Goal: Task Accomplishment & Management: Use online tool/utility

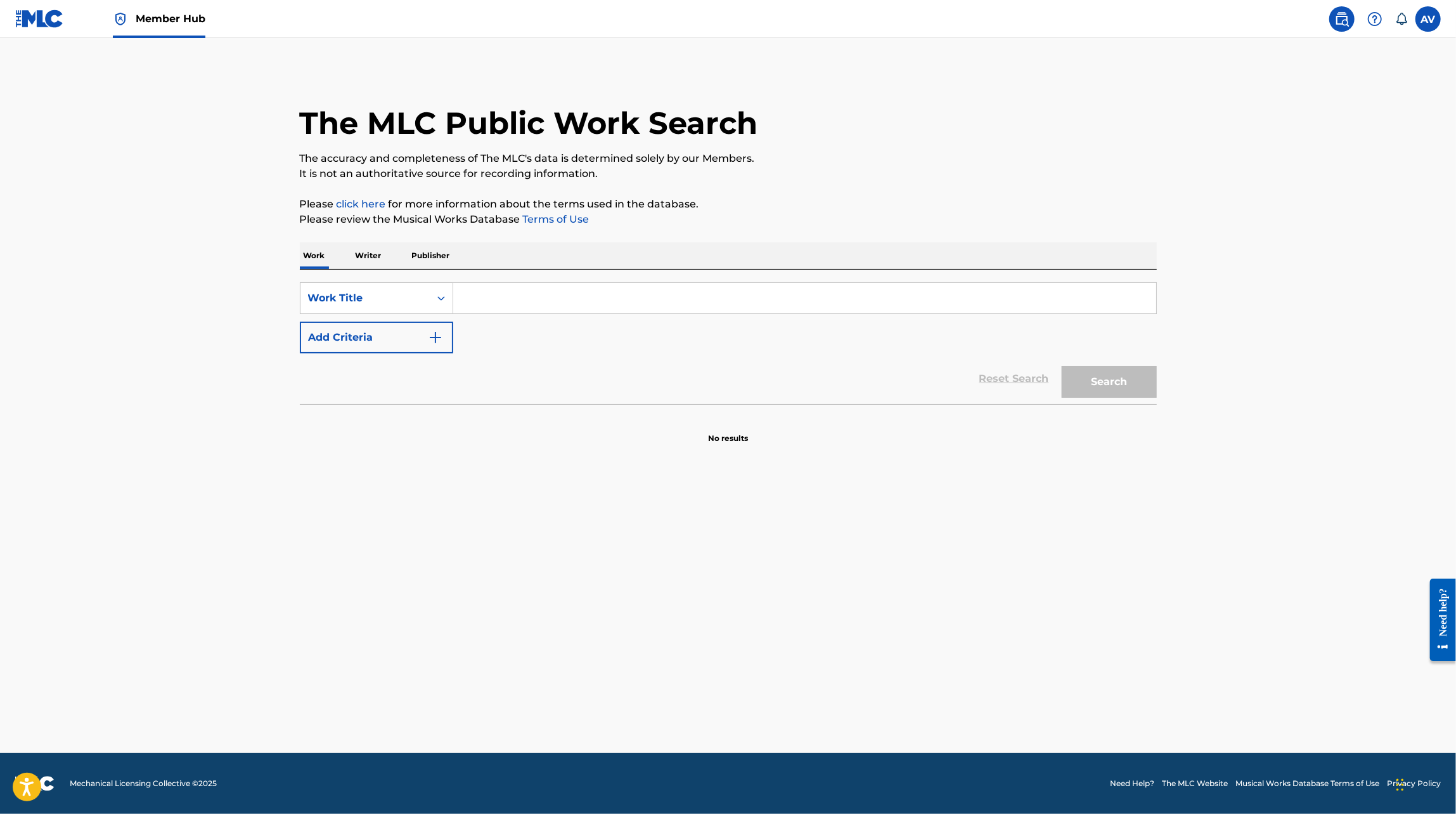
click at [511, 303] on input "Search Form" at bounding box center [804, 298] width 703 height 30
click at [1341, 12] on img at bounding box center [1341, 18] width 15 height 15
click at [1427, 20] on label at bounding box center [1428, 19] width 26 height 26
click at [1428, 19] on input "AV [PERSON_NAME] [PERSON_NAME] [PERSON_NAME] [PERSON_NAME][EMAIL_ADDRESS][DOMAI…" at bounding box center [1428, 19] width 0 height 0
click at [1341, 20] on img at bounding box center [1341, 18] width 15 height 15
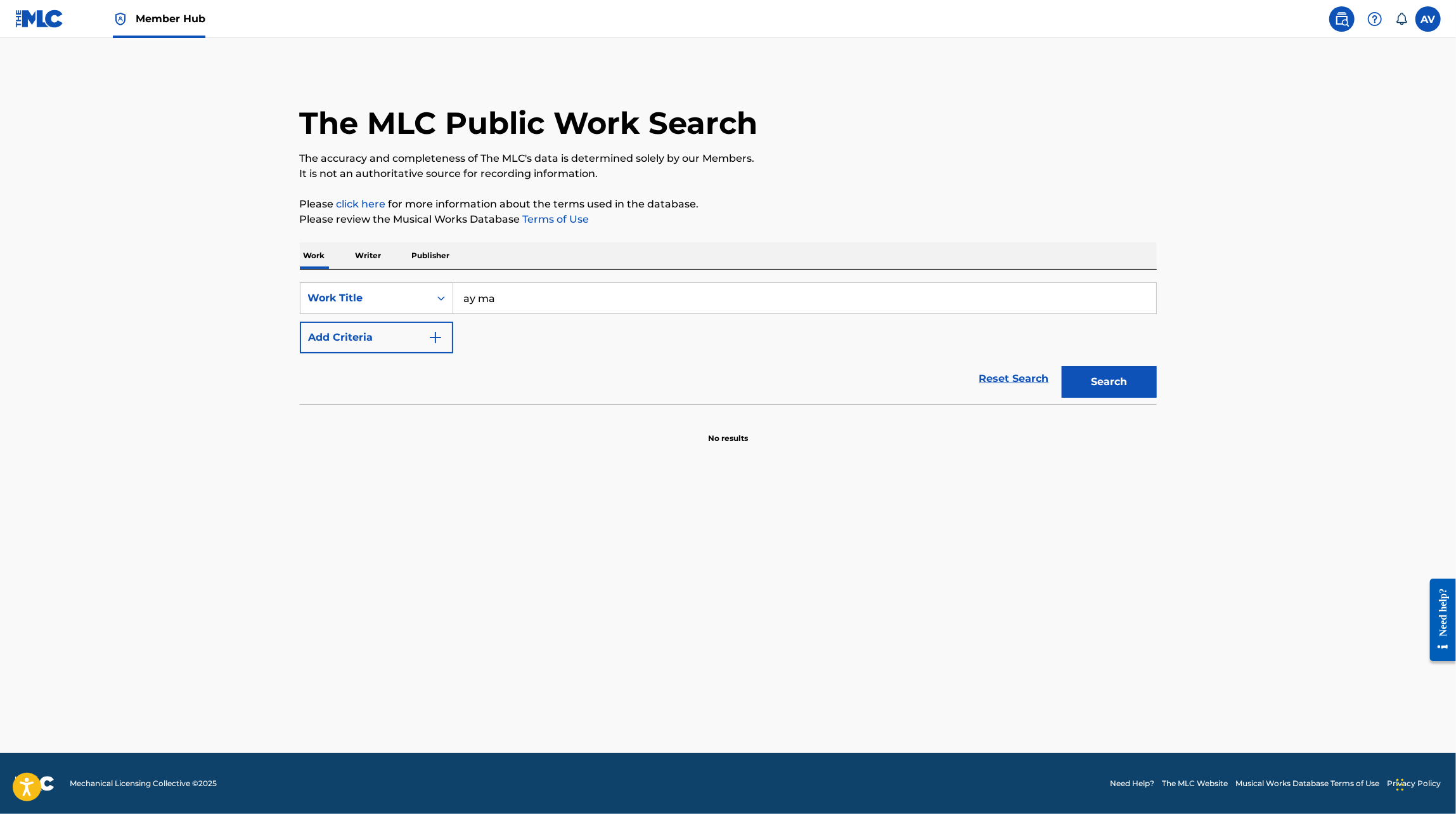
click at [1345, 19] on img at bounding box center [1341, 18] width 15 height 15
click at [1341, 18] on img at bounding box center [1341, 18] width 15 height 15
click at [515, 295] on input "ay ma" at bounding box center [804, 298] width 703 height 30
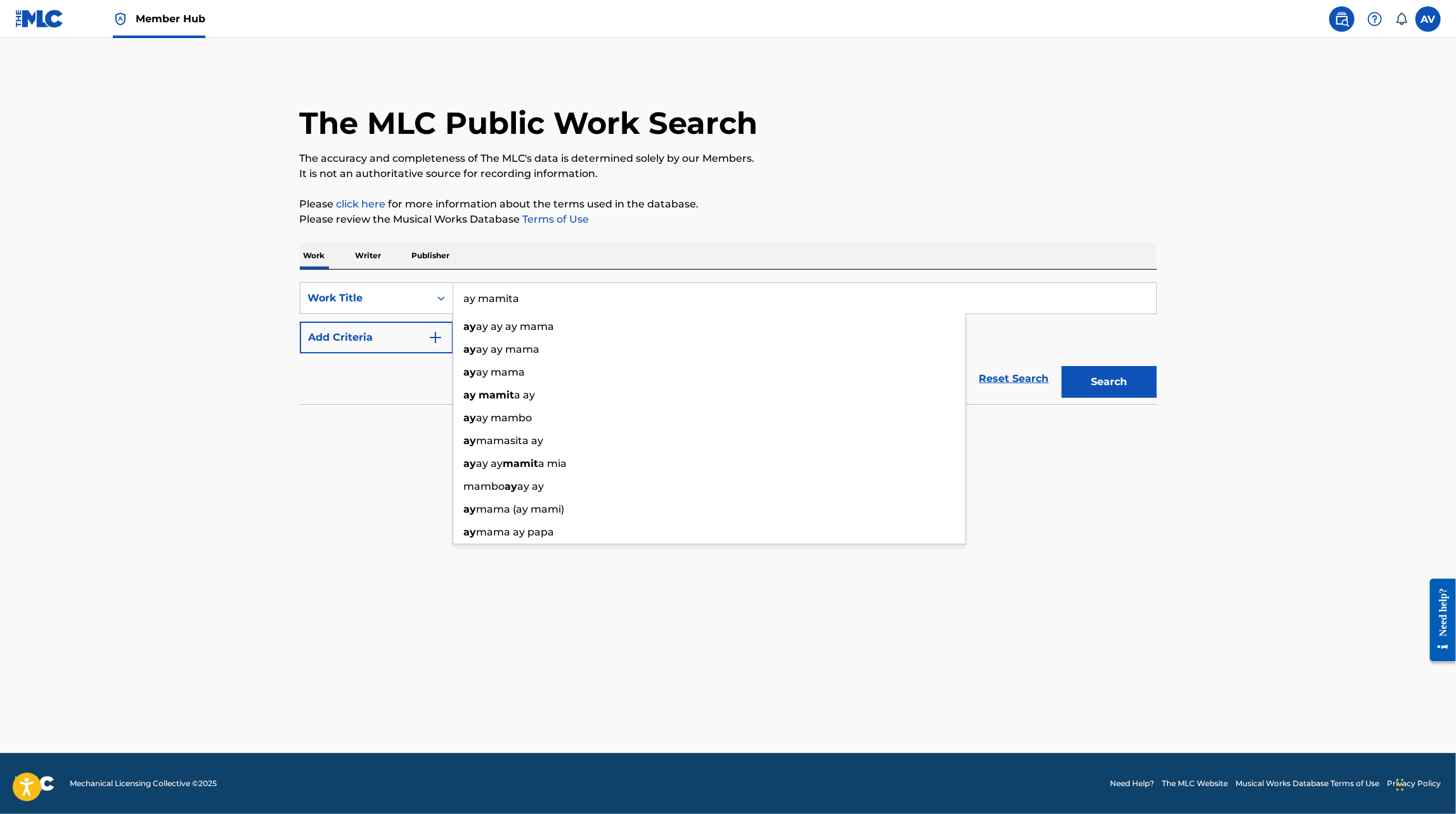
type input "ay mamita"
click at [1062, 366] on button "Search" at bounding box center [1109, 382] width 95 height 31
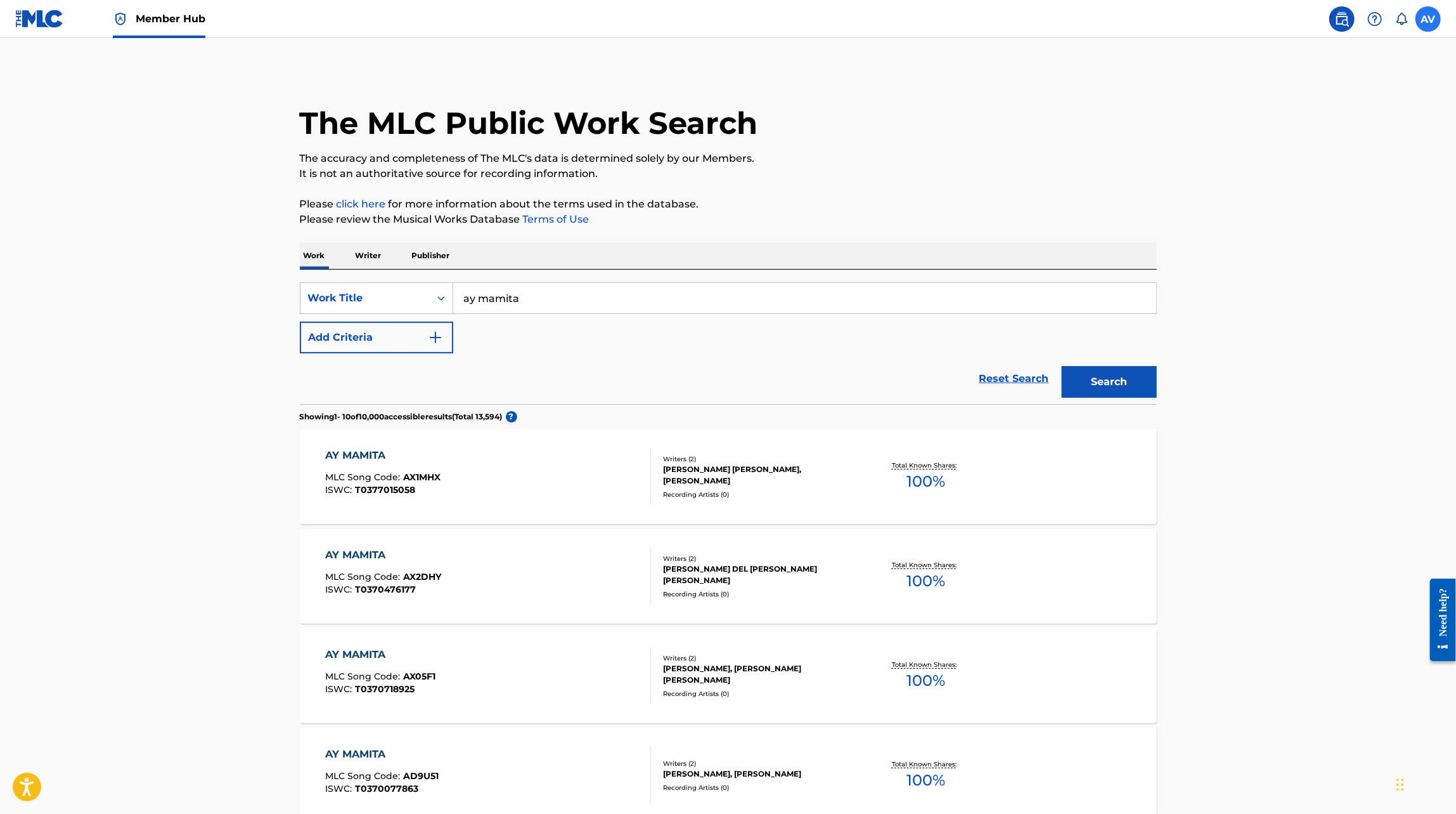
click at [1437, 21] on label at bounding box center [1428, 19] width 26 height 26
click at [1428, 19] on input "AV [PERSON_NAME] [PERSON_NAME] [PERSON_NAME] [PERSON_NAME][EMAIL_ADDRESS][DOMAI…" at bounding box center [1428, 19] width 0 height 0
click at [1315, 76] on h3 "AV" at bounding box center [1310, 81] width 26 height 22
click at [1428, 19] on input "AV [PERSON_NAME] [PERSON_NAME] [PERSON_NAME] [PERSON_NAME][EMAIL_ADDRESS][DOMAI…" at bounding box center [1428, 19] width 0 height 0
click at [1350, 14] on link at bounding box center [1342, 19] width 26 height 26
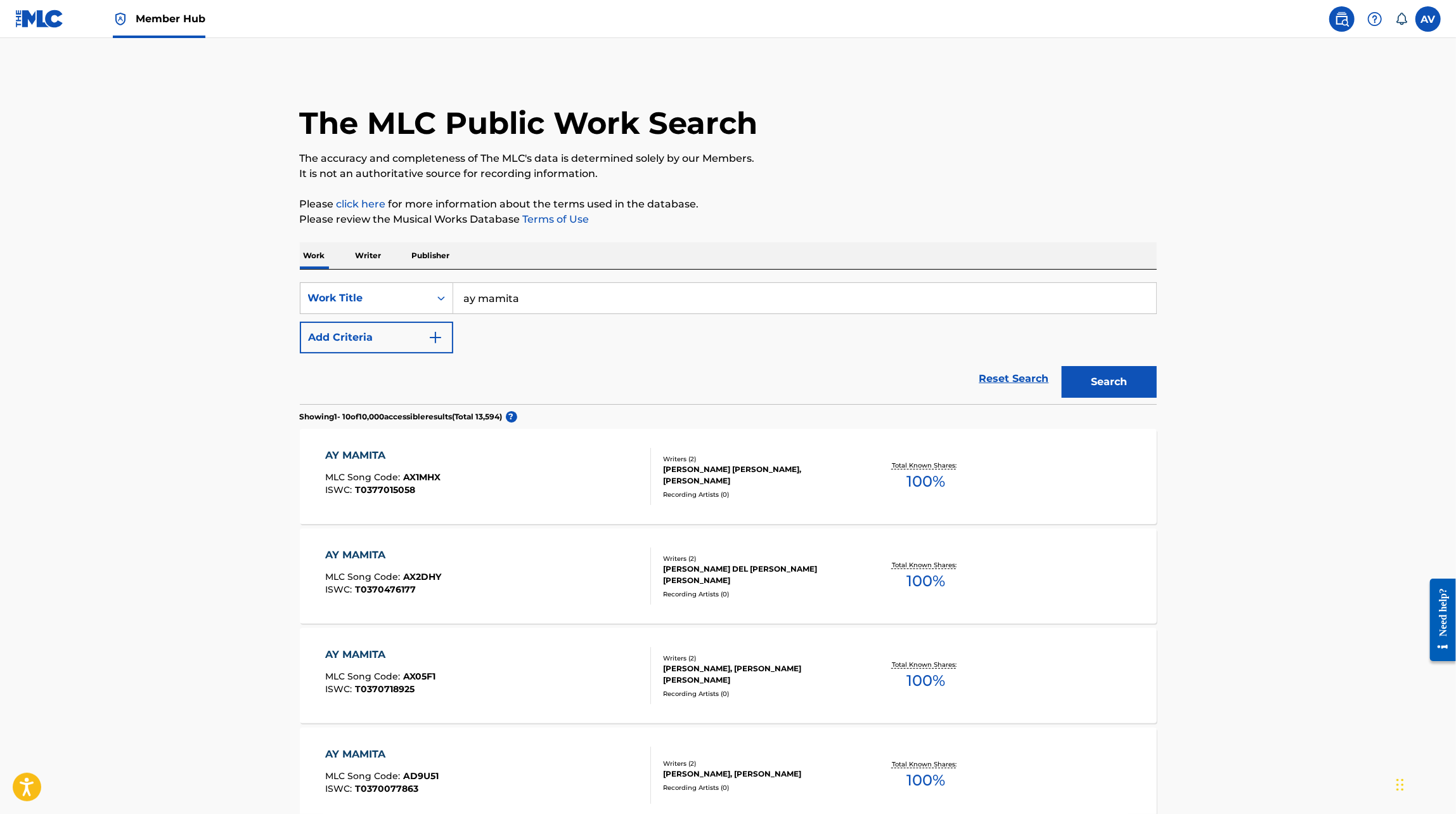
click at [1350, 14] on link at bounding box center [1342, 19] width 26 height 26
click at [66, 26] on div "Member Hub" at bounding box center [110, 18] width 190 height 37
click at [57, 26] on img at bounding box center [39, 19] width 49 height 18
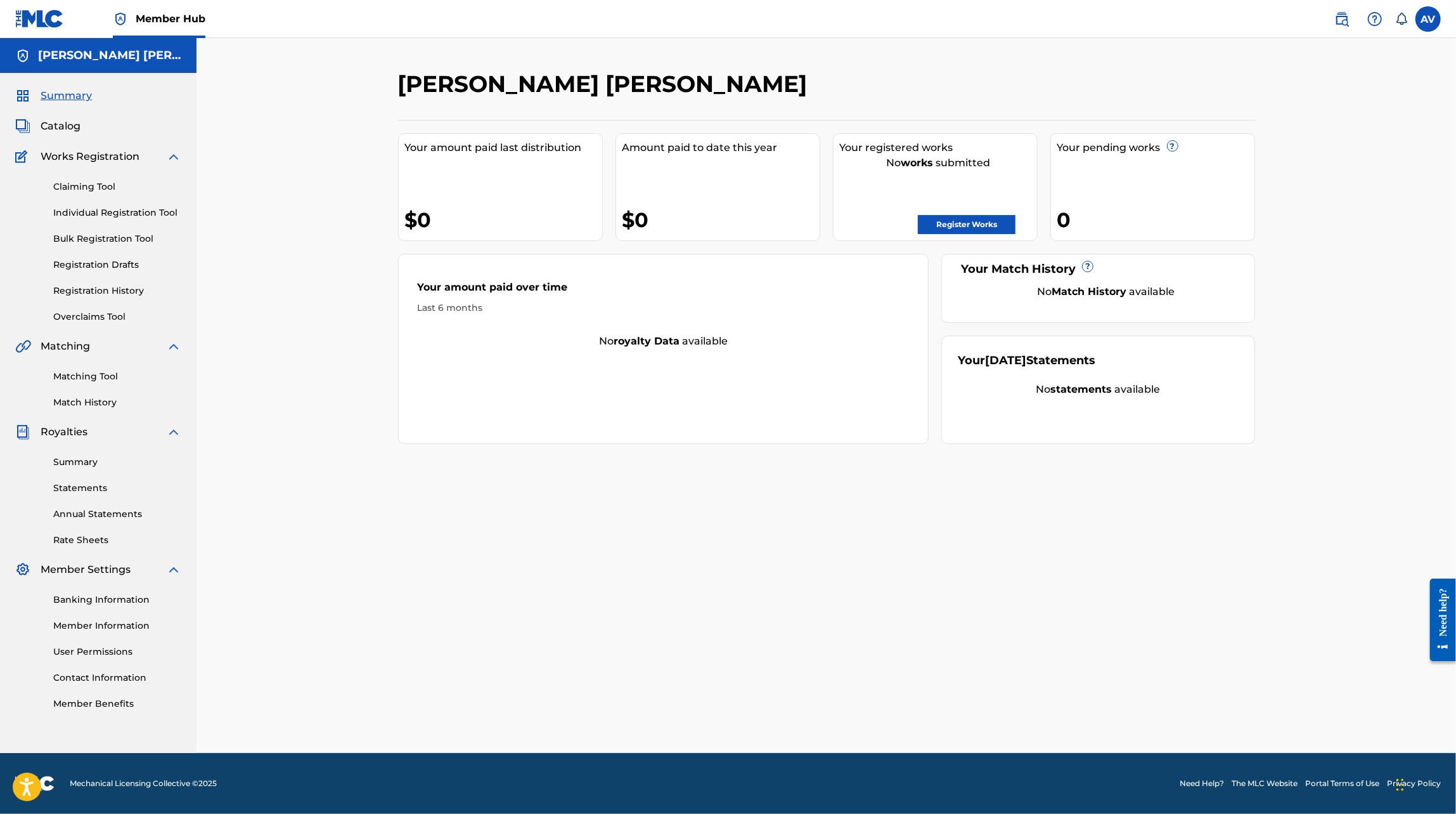
click at [92, 384] on div "Matching Tool Match History" at bounding box center [98, 382] width 166 height 55
click at [92, 376] on link "Matching Tool" at bounding box center [117, 376] width 128 height 13
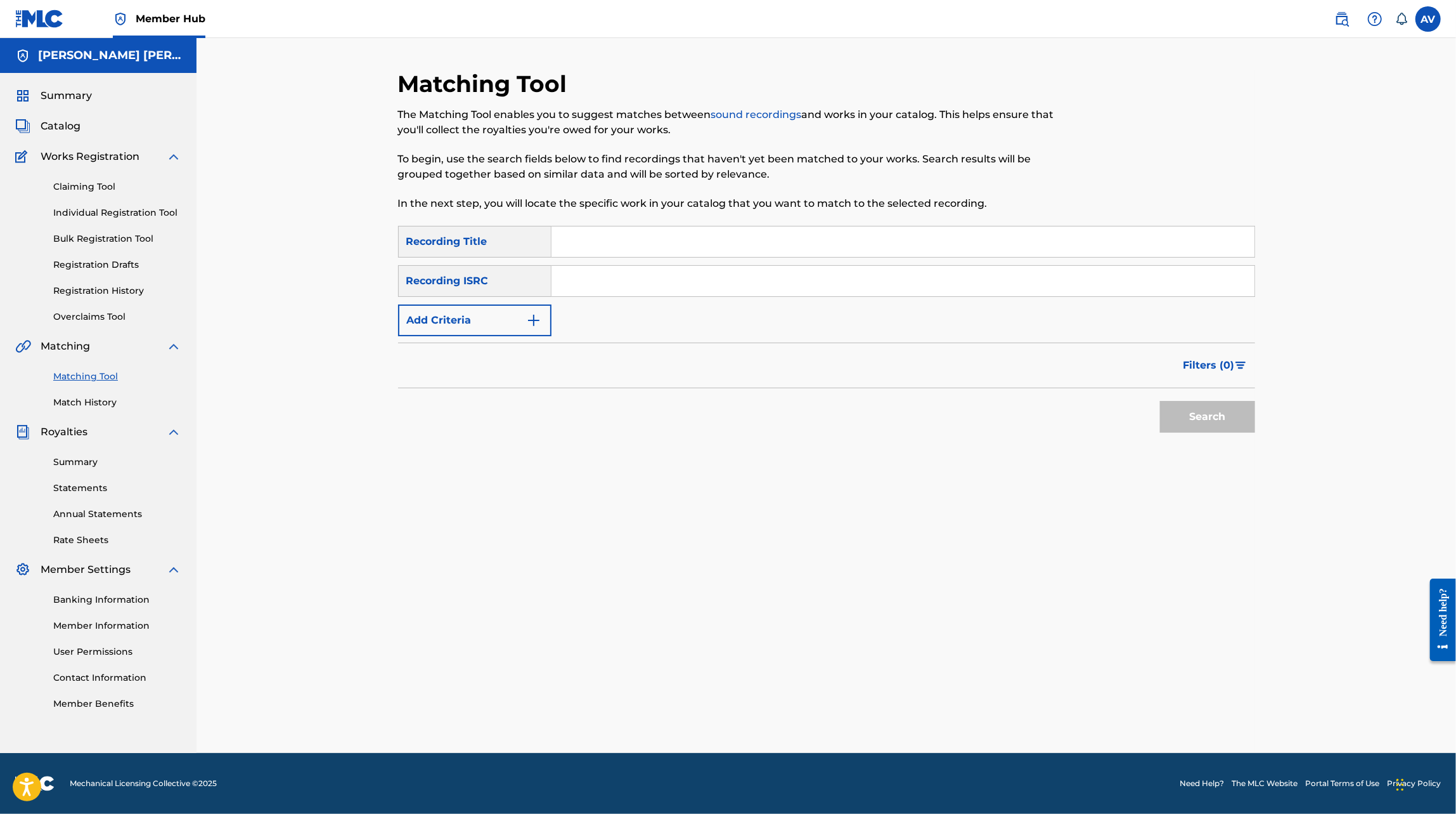
click at [587, 242] on input "Search Form" at bounding box center [903, 241] width 703 height 30
type input "ay mamita"
click at [1160, 401] on button "Search" at bounding box center [1207, 417] width 95 height 31
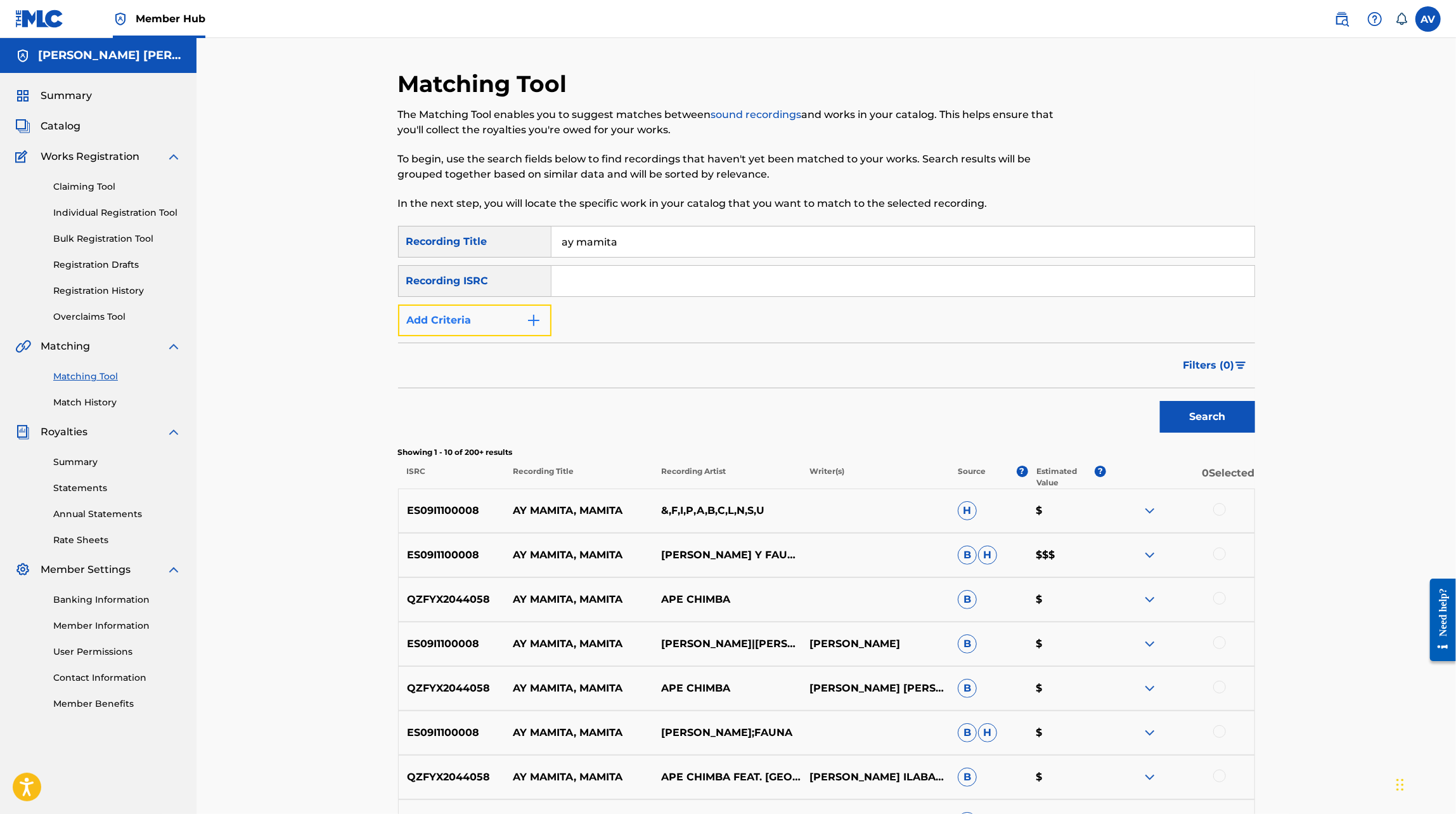
click at [522, 327] on button "Add Criteria" at bounding box center [475, 320] width 153 height 31
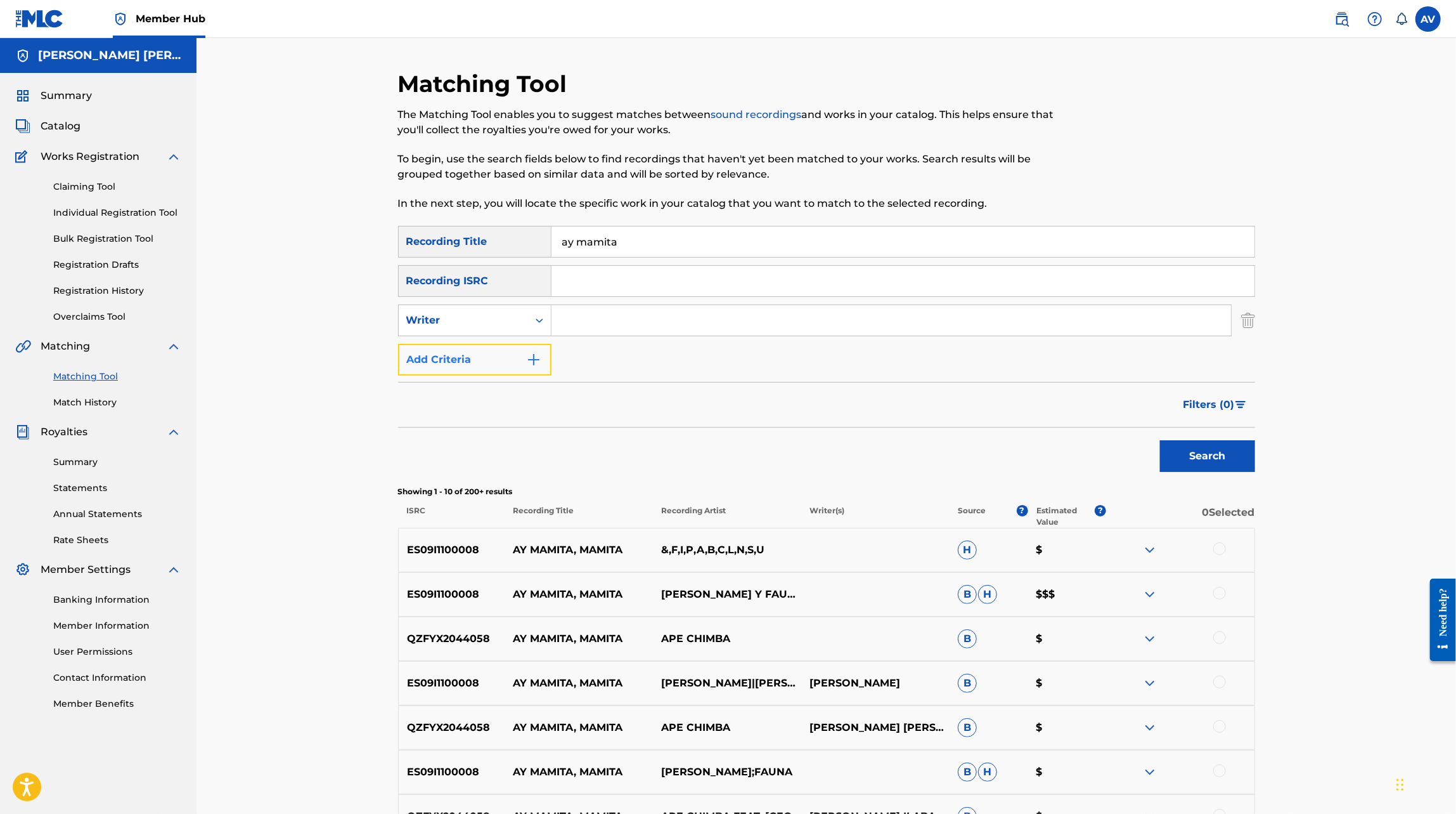
click at [489, 370] on button "Add Criteria" at bounding box center [475, 359] width 153 height 31
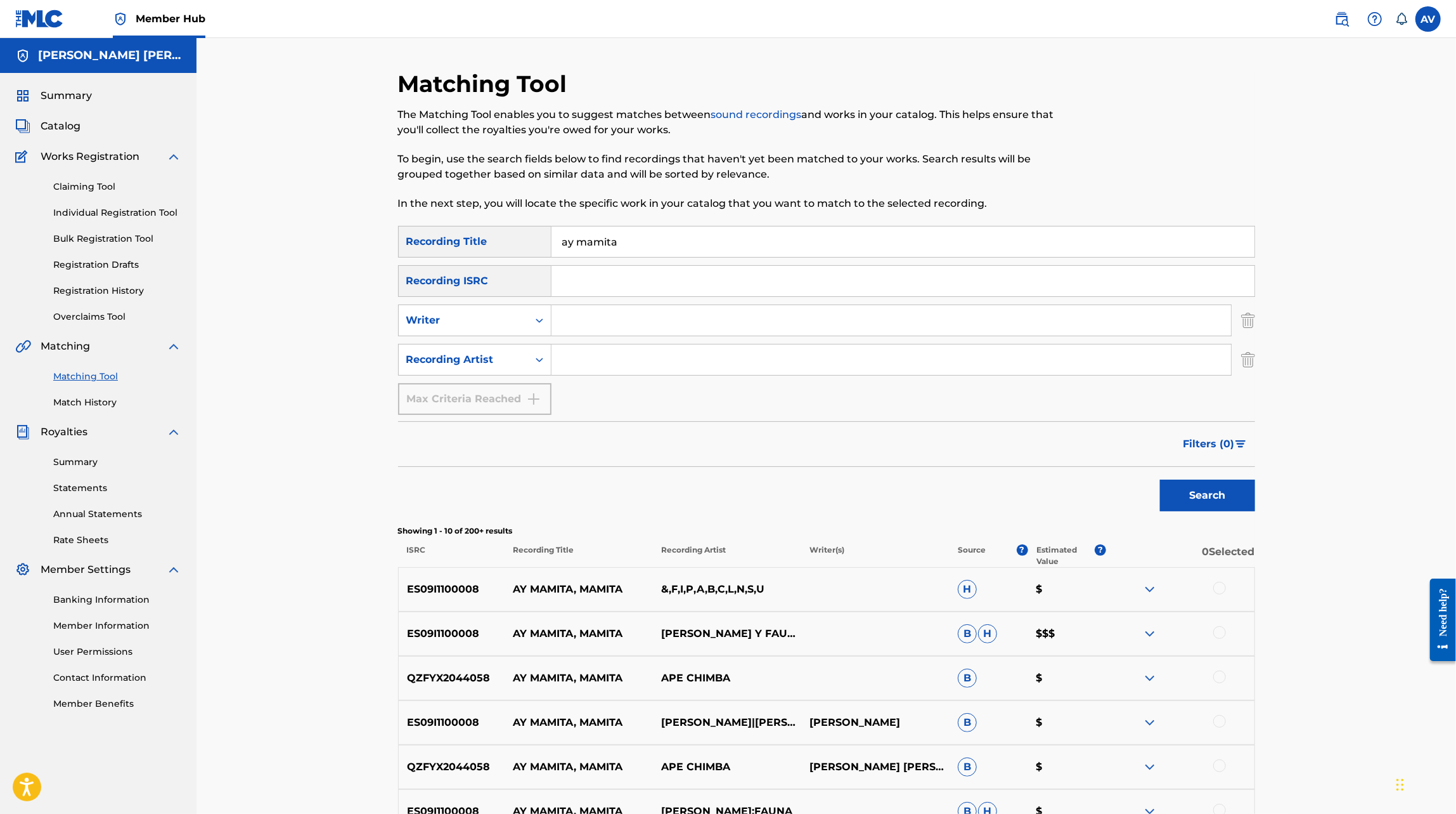
click at [569, 367] on input "Search Form" at bounding box center [891, 359] width 680 height 30
click at [1160, 479] on button "Search" at bounding box center [1207, 495] width 95 height 31
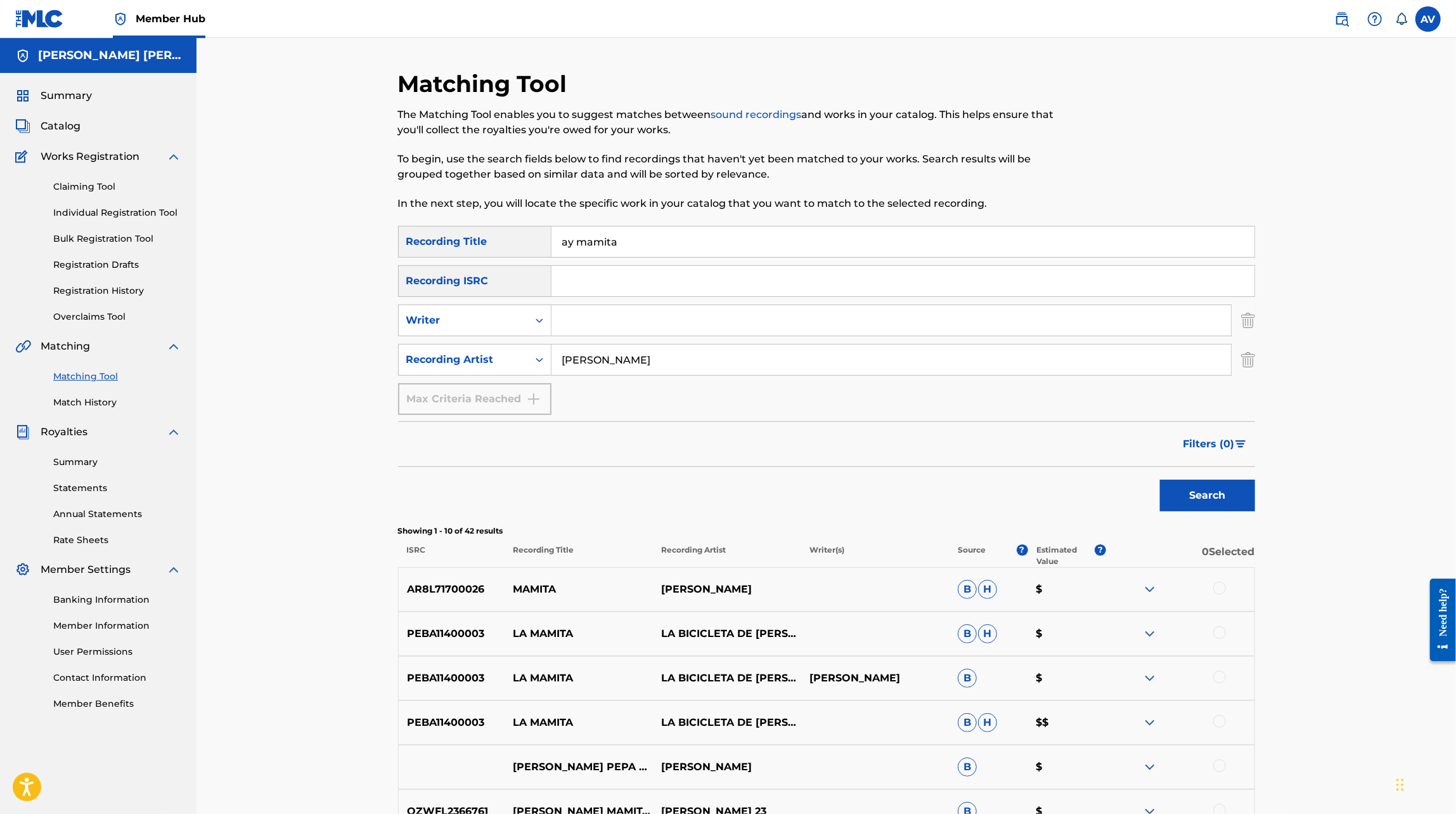
type input "[PERSON_NAME]"
click at [1160, 479] on button "Search" at bounding box center [1207, 495] width 95 height 31
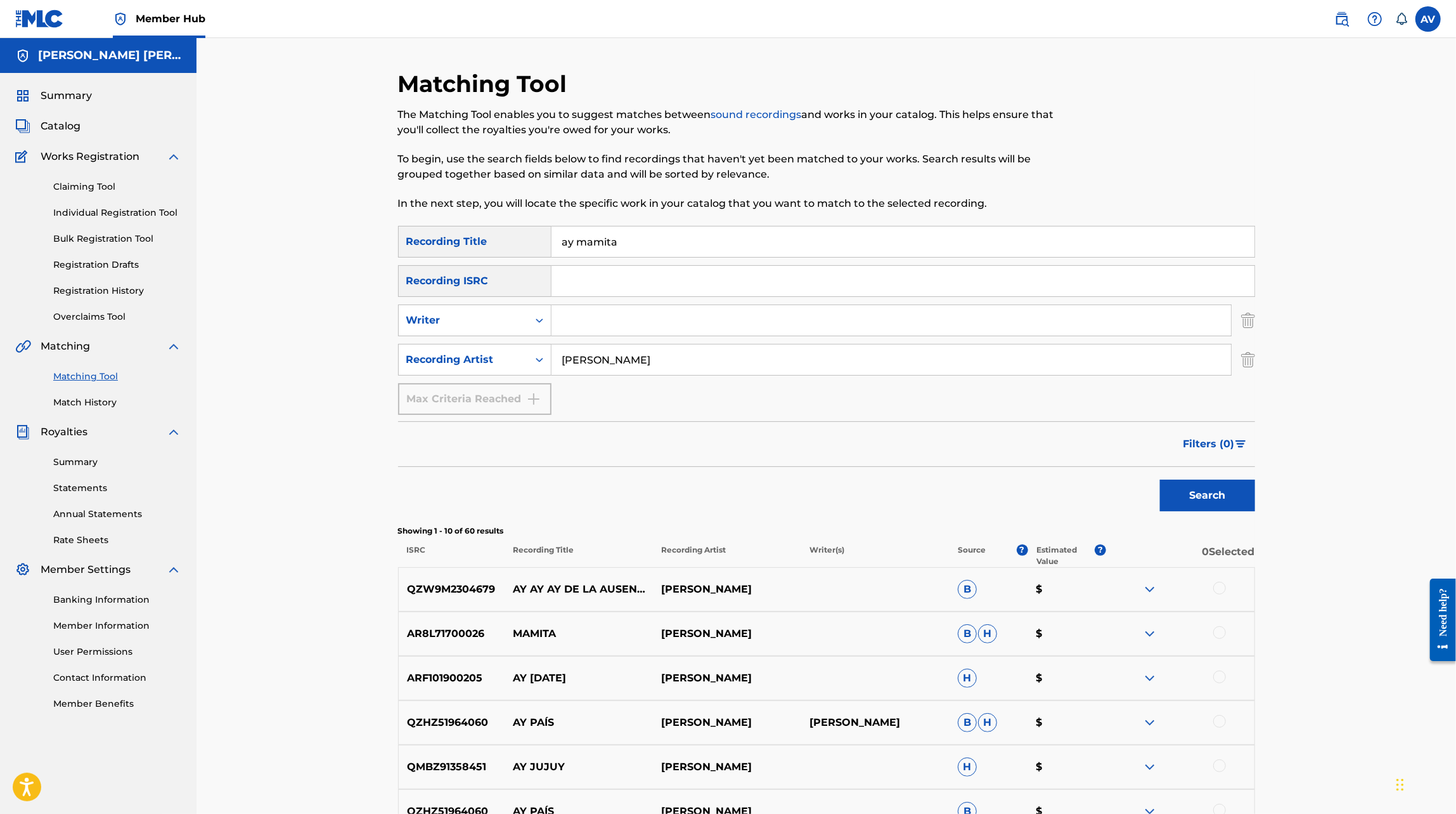
click at [586, 361] on input "[PERSON_NAME]" at bounding box center [891, 359] width 680 height 30
click at [598, 243] on input "ay mamita" at bounding box center [903, 241] width 703 height 30
click at [566, 281] on input "Search Form" at bounding box center [903, 281] width 703 height 30
paste input "USLD91777227"
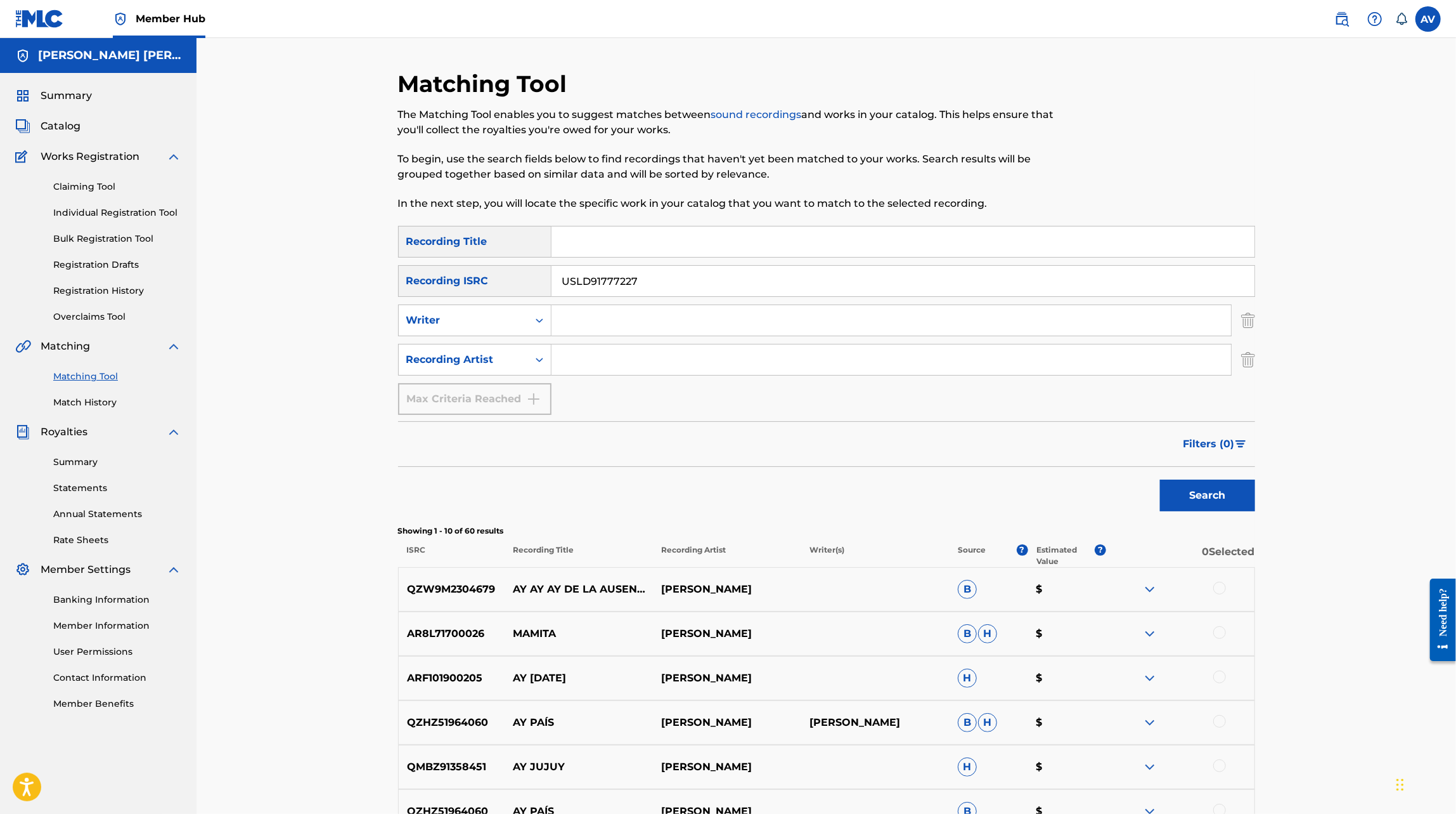
click at [726, 418] on form "SearchWithCriteria3d119020-7410-468d-ba51-5d389e74a158 Recording Title SearchWi…" at bounding box center [826, 371] width 857 height 292
click at [1164, 493] on button "Search" at bounding box center [1207, 495] width 95 height 31
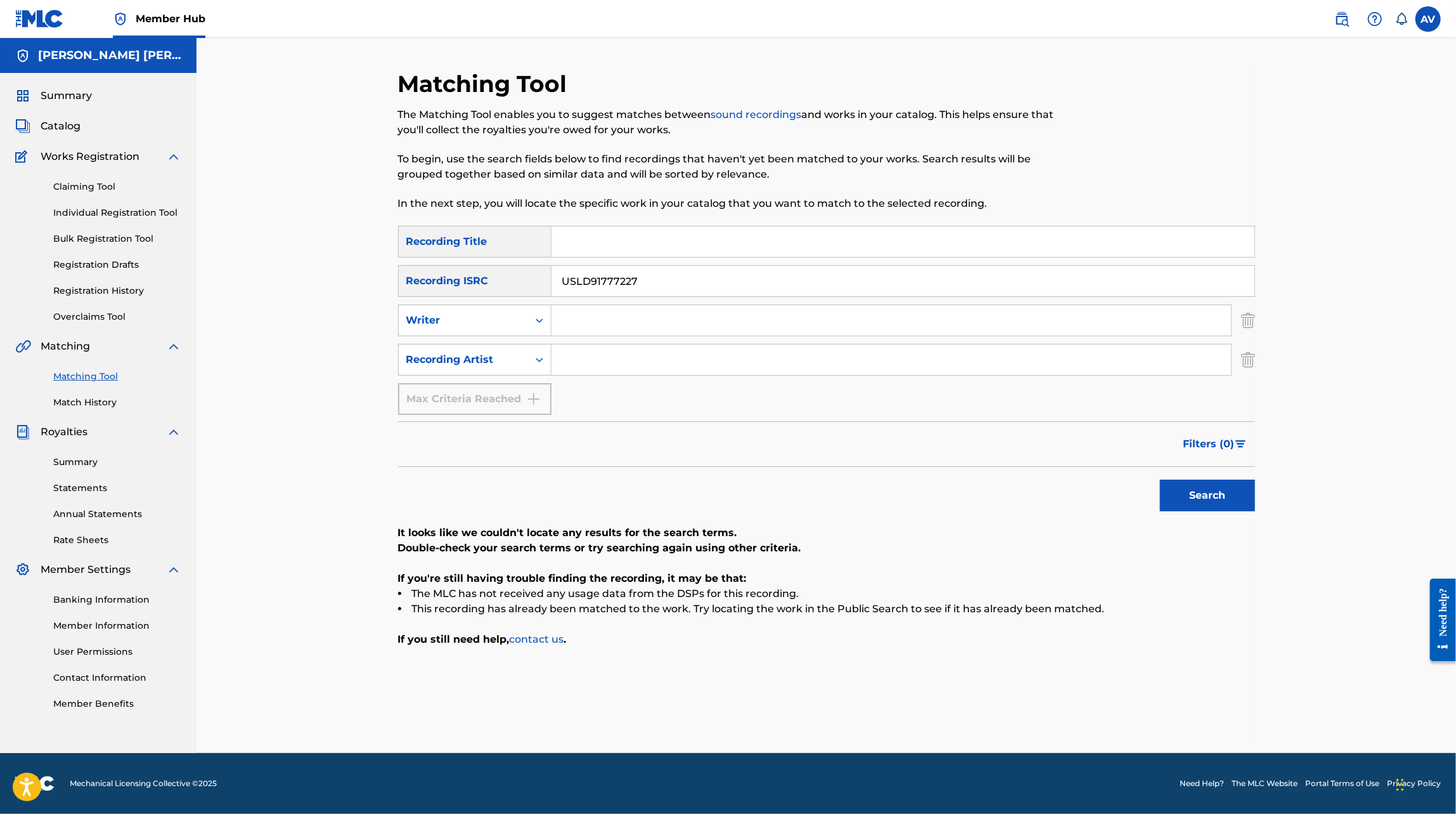
click at [617, 283] on input "USLD91777227" at bounding box center [903, 281] width 703 height 30
paste input "AUMEV2580122"
click at [1160, 479] on button "Search" at bounding box center [1207, 495] width 95 height 31
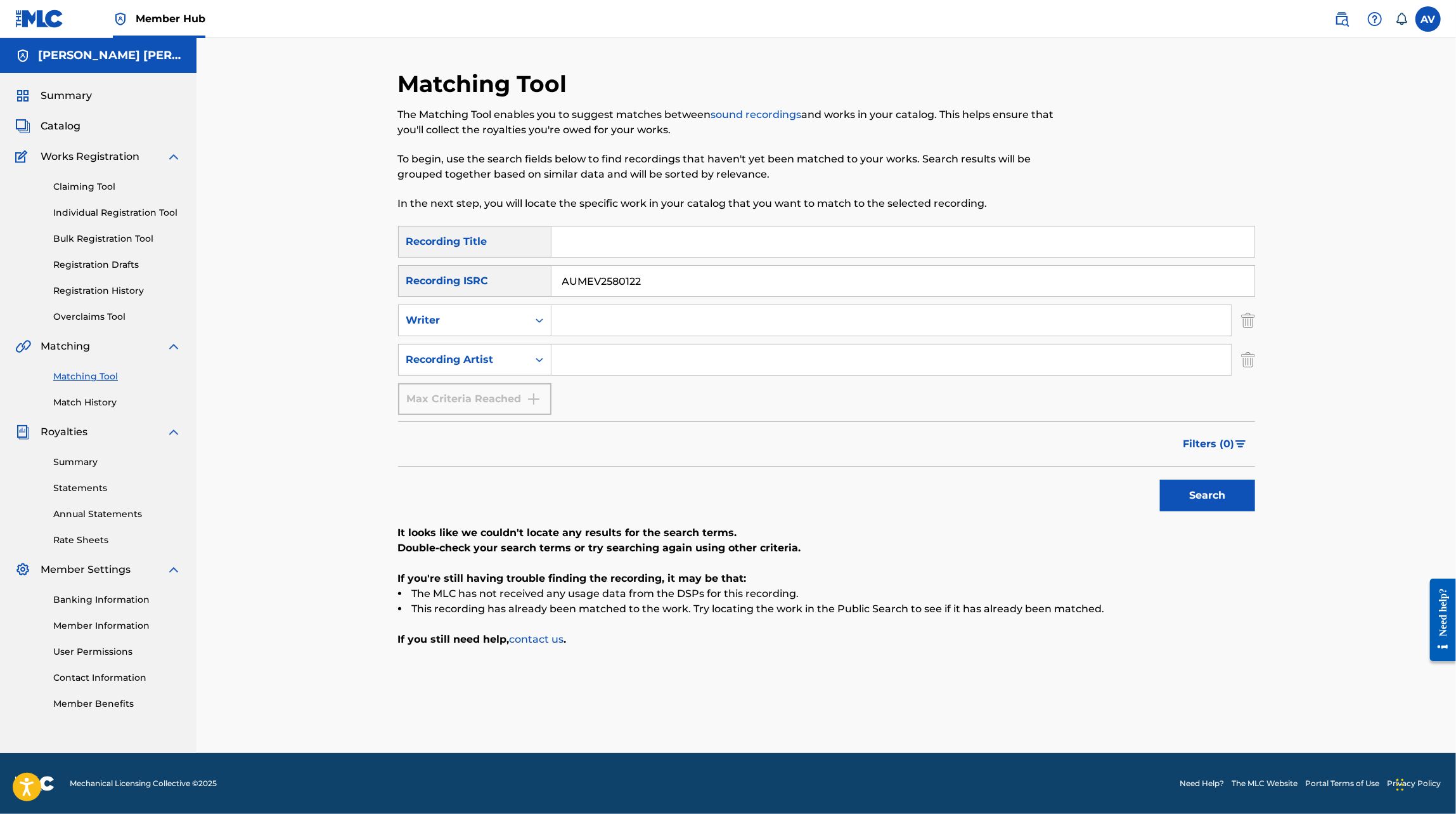
click at [620, 289] on input "AUMEV2580122" at bounding box center [903, 281] width 703 height 30
paste input "Q9D2405247"
type input "AUQ9D2405247"
click at [1160, 479] on button "Search" at bounding box center [1207, 495] width 95 height 31
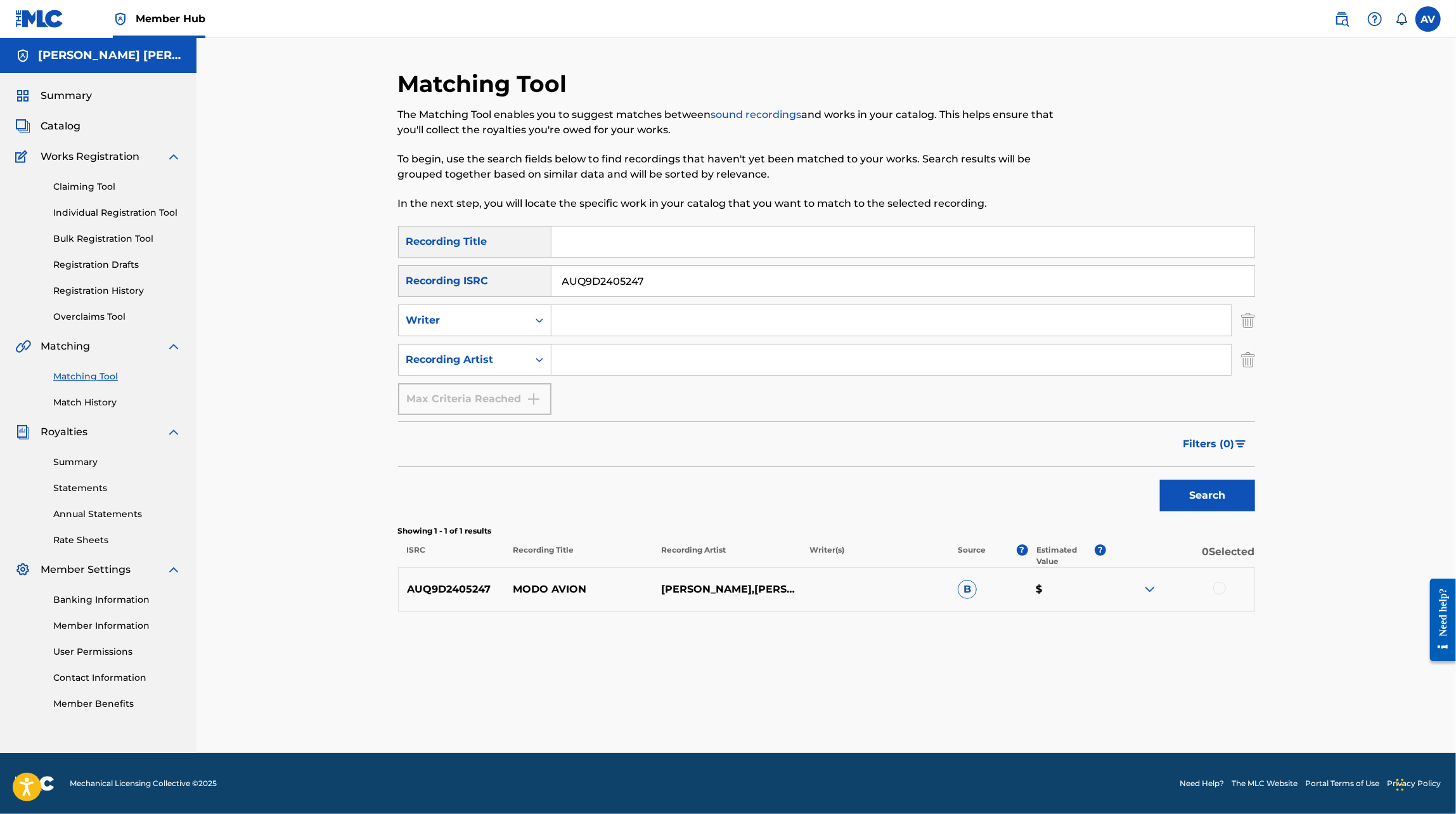
click at [1150, 590] on img at bounding box center [1149, 589] width 15 height 15
click at [1200, 641] on link "View" at bounding box center [1204, 640] width 19 height 10
click at [745, 525] on p "Showing 1 - 1 of 1 results" at bounding box center [826, 531] width 857 height 11
